Goal: Find specific page/section: Find specific page/section

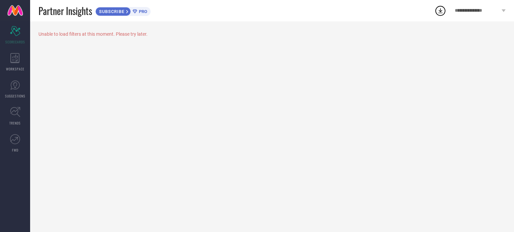
click at [47, 32] on div "Unable to load filters at this moment. Please try later." at bounding box center [271, 33] width 467 height 5
click at [12, 56] on icon at bounding box center [14, 58] width 9 height 10
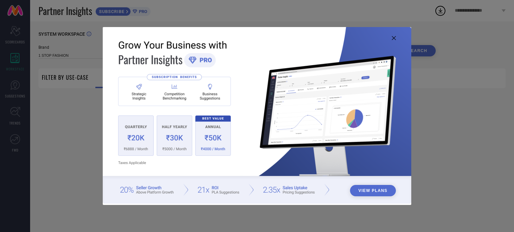
type input "1 STOP FASHION"
type input "All"
click at [394, 38] on icon at bounding box center [394, 38] width 4 height 4
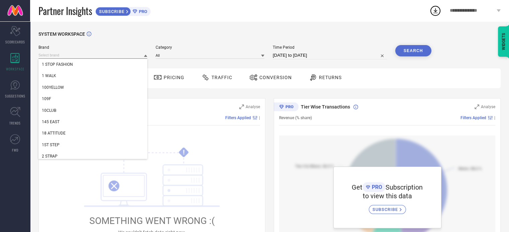
click at [109, 59] on input at bounding box center [92, 55] width 109 height 7
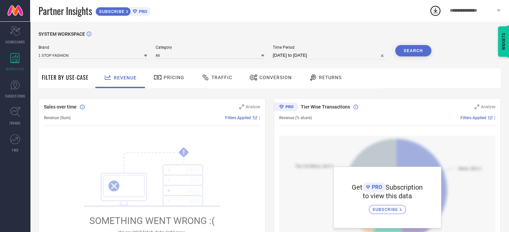
click at [146, 55] on icon at bounding box center [145, 55] width 3 height 3
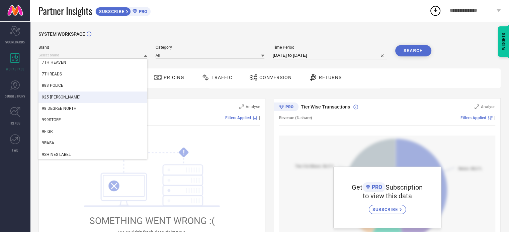
scroll to position [534, 0]
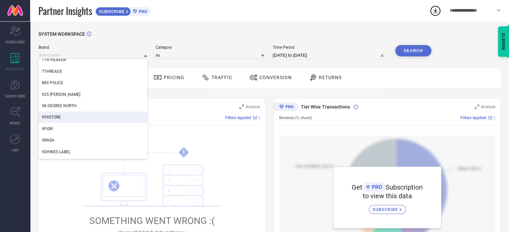
click at [58, 118] on span "999STORE" at bounding box center [51, 117] width 19 height 5
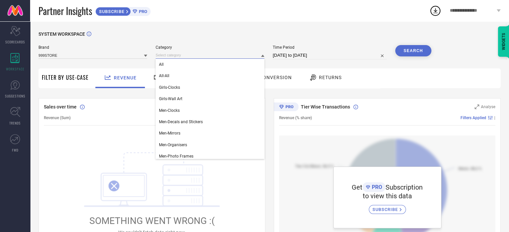
click at [180, 57] on input at bounding box center [210, 55] width 109 height 7
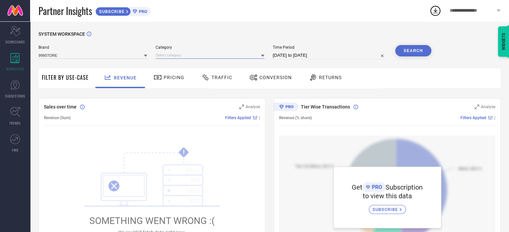
click at [180, 57] on input at bounding box center [210, 55] width 109 height 7
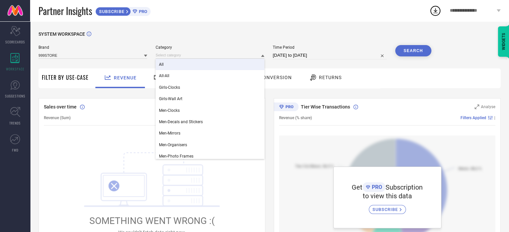
click at [173, 65] on div "All" at bounding box center [210, 64] width 109 height 11
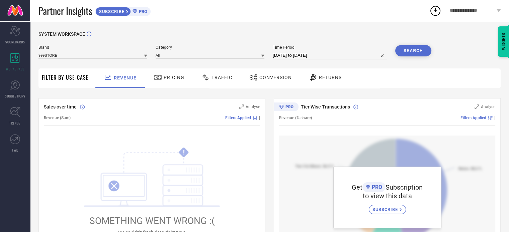
click at [407, 50] on button "Search" at bounding box center [413, 50] width 36 height 11
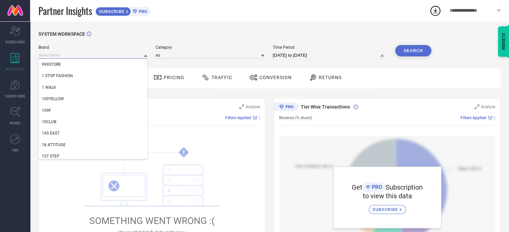
click at [88, 57] on input at bounding box center [92, 55] width 109 height 7
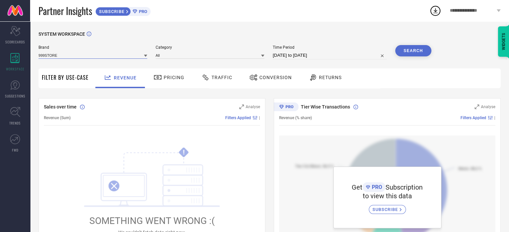
click at [88, 57] on input at bounding box center [92, 55] width 109 height 7
type input "mida"
click at [72, 65] on div "MIDAV" at bounding box center [92, 64] width 109 height 11
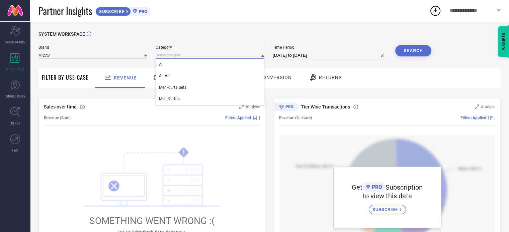
click at [198, 58] on input at bounding box center [210, 55] width 109 height 7
click at [189, 58] on input at bounding box center [210, 55] width 109 height 7
click at [176, 65] on div "All" at bounding box center [210, 64] width 109 height 11
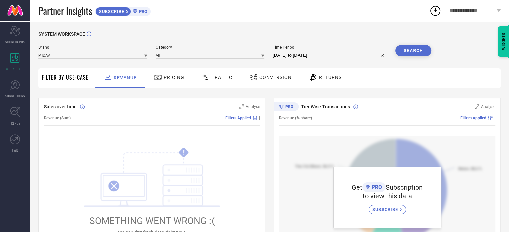
click at [428, 53] on button "Search" at bounding box center [413, 50] width 36 height 11
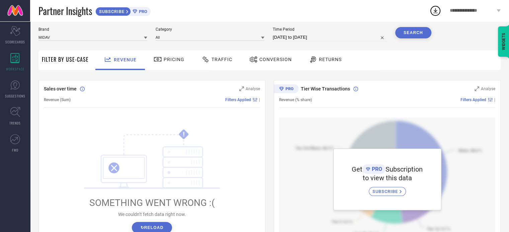
scroll to position [0, 0]
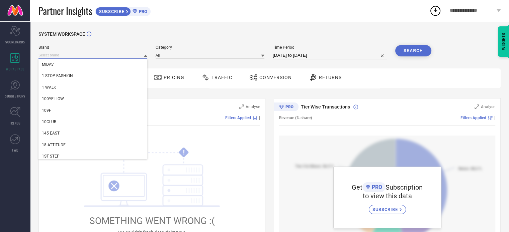
click at [122, 55] on input at bounding box center [92, 55] width 109 height 7
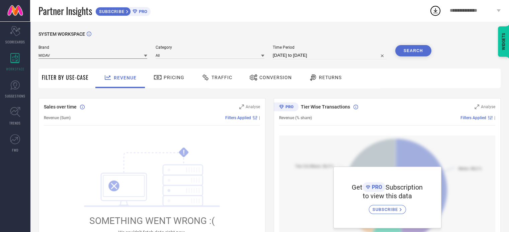
click at [122, 55] on input at bounding box center [92, 55] width 109 height 7
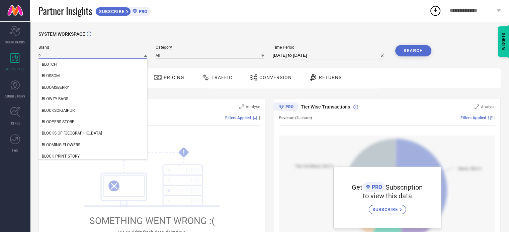
type input "b"
click at [112, 44] on div "SYSTEM WORKSPACE" at bounding box center [269, 38] width 462 height 14
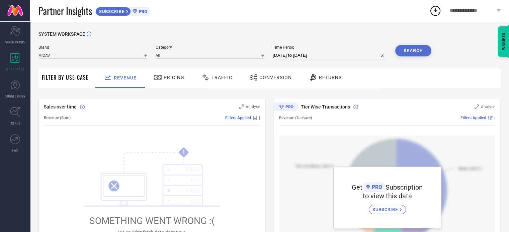
click at [472, 9] on span "**********" at bounding box center [472, 11] width 45 height 6
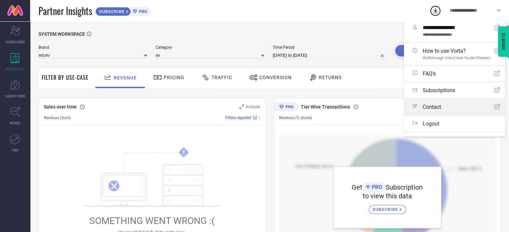
click at [443, 108] on div "Path Contact Open Icon" at bounding box center [456, 107] width 88 height 6
